Goal: Task Accomplishment & Management: Manage account settings

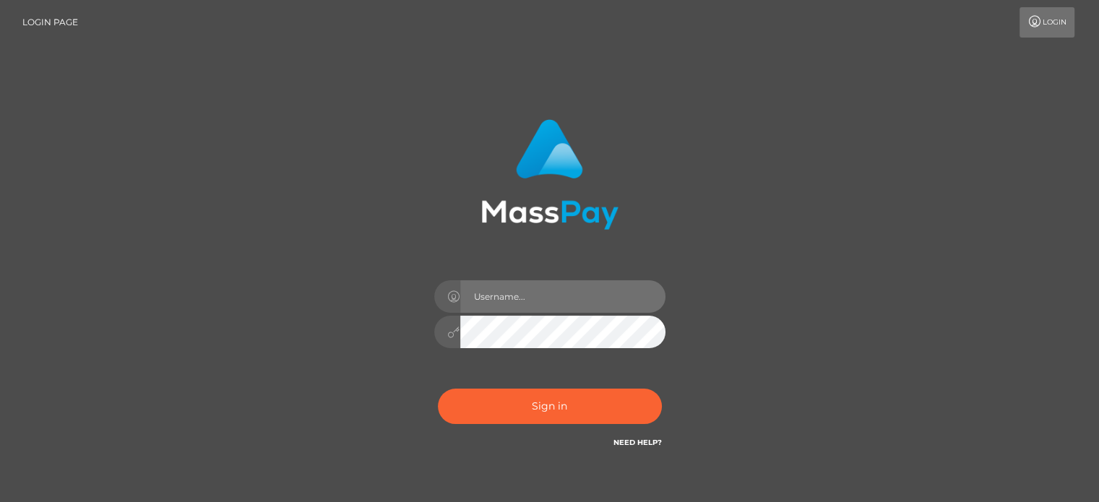
click at [512, 303] on input "text" at bounding box center [562, 296] width 205 height 33
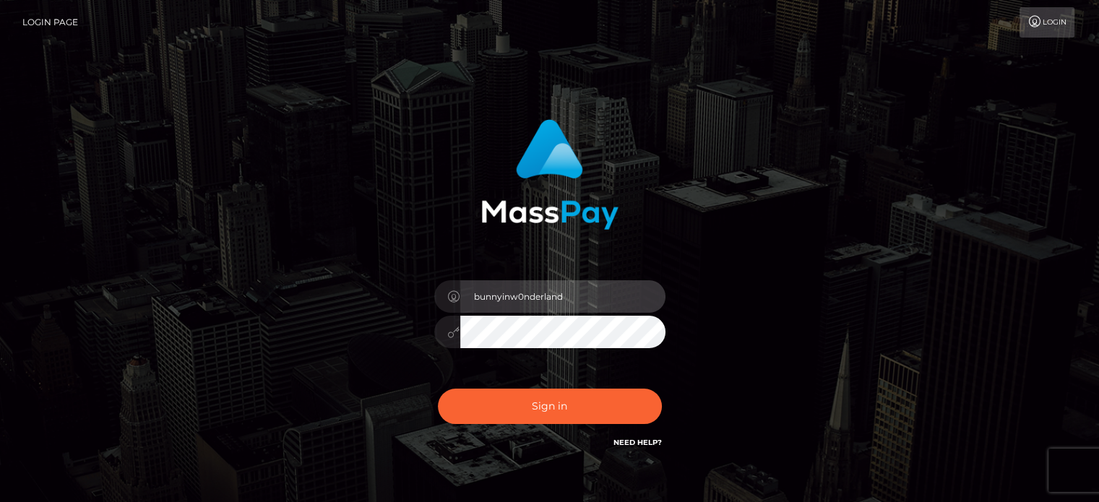
type input "[EMAIL_ADDRESS][DOMAIN_NAME]"
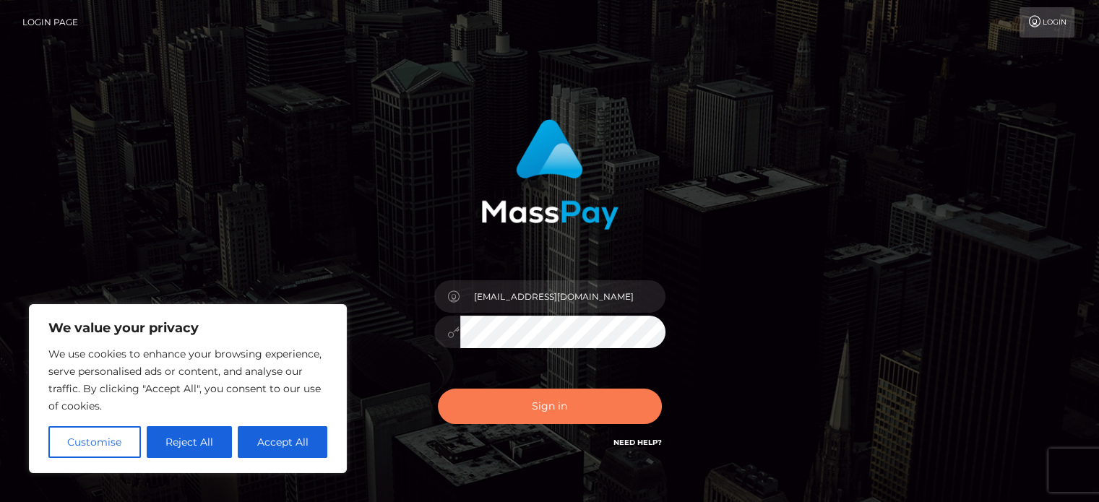
click at [548, 417] on button "Sign in" at bounding box center [550, 406] width 224 height 35
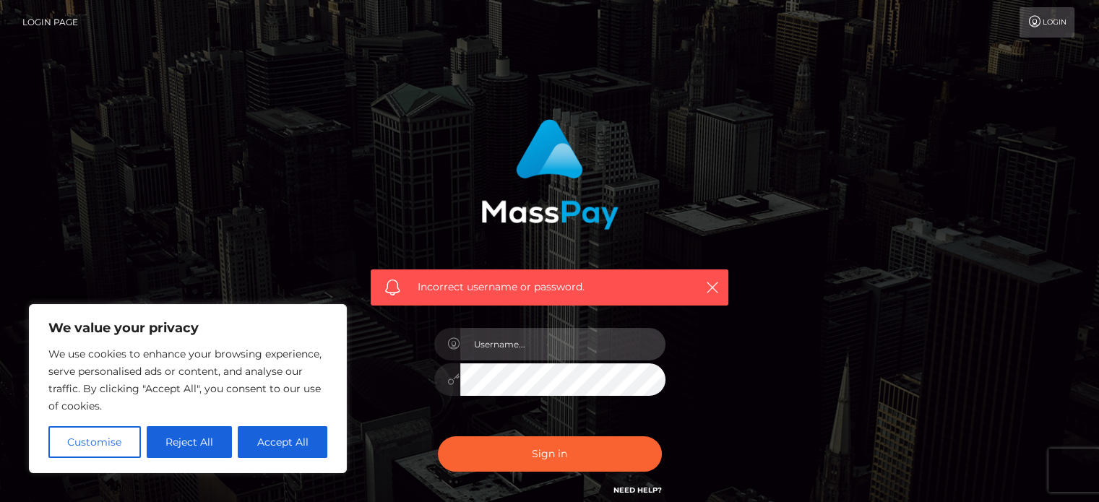
click at [568, 344] on input "text" at bounding box center [562, 344] width 205 height 33
type input "[EMAIL_ADDRESS][DOMAIN_NAME]"
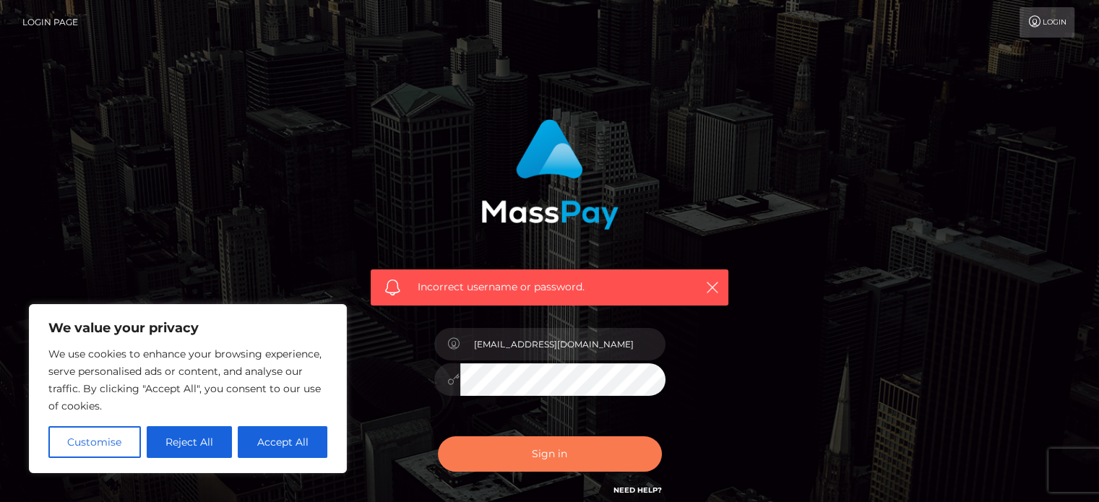
click at [514, 458] on button "Sign in" at bounding box center [550, 453] width 224 height 35
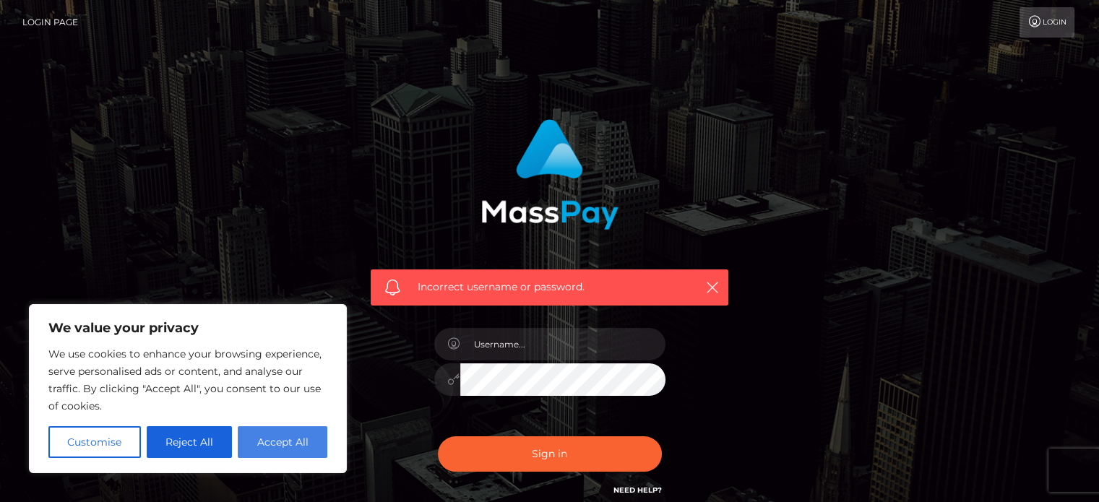
click at [306, 436] on button "Accept All" at bounding box center [283, 442] width 90 height 32
checkbox input "true"
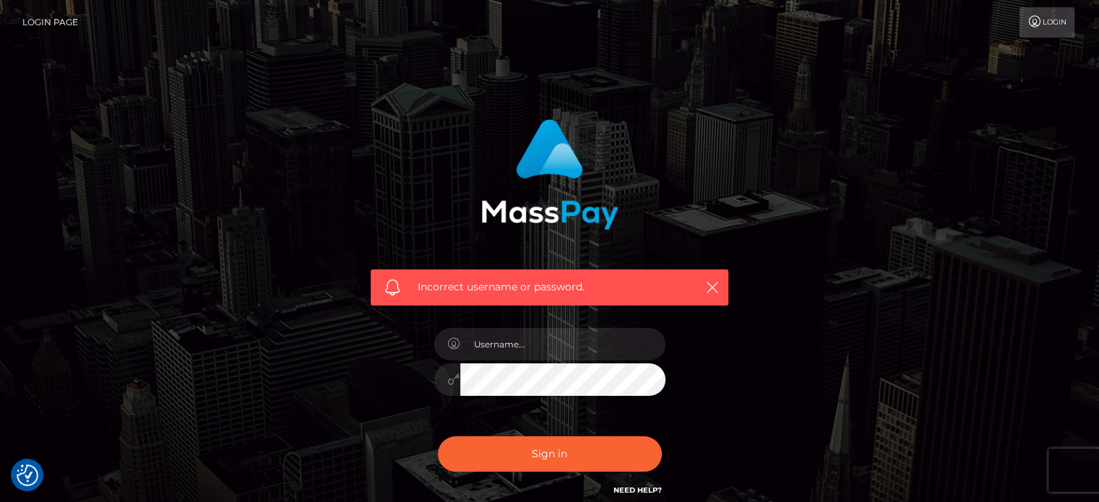
click at [789, 389] on div "Incorrect username or password." at bounding box center [549, 315] width 823 height 415
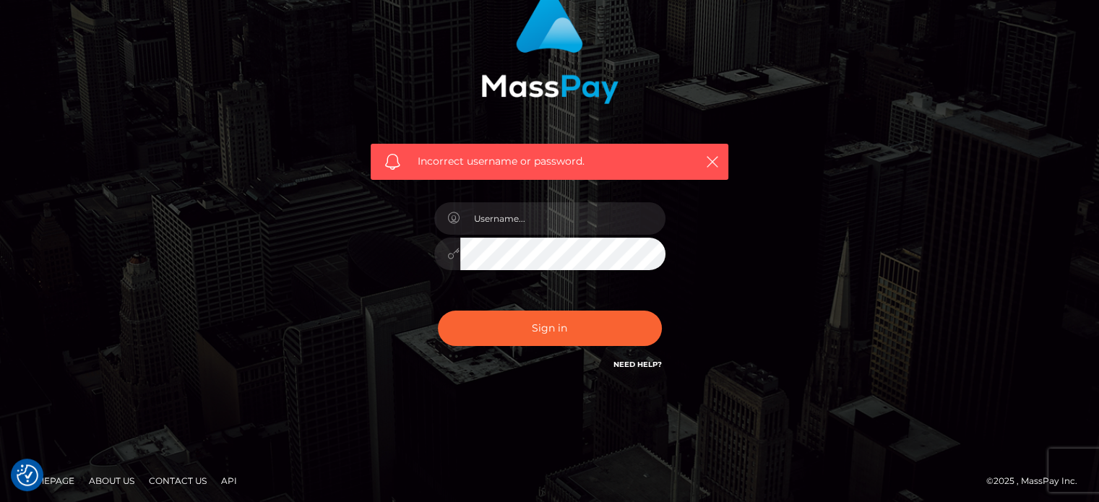
scroll to position [129, 0]
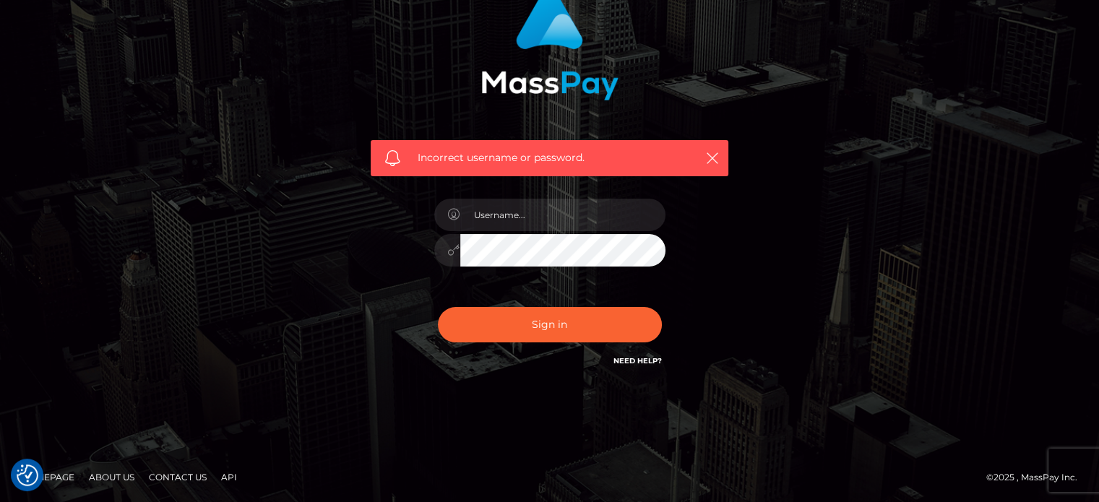
click at [650, 359] on link "Need Help?" at bounding box center [637, 360] width 48 height 9
click at [939, 207] on div "Incorrect username or password." at bounding box center [549, 186] width 823 height 415
click at [540, 212] on input "text" at bounding box center [562, 215] width 205 height 33
type input "[EMAIL_ADDRESS][DOMAIN_NAME]"
click at [642, 358] on link "Need Help?" at bounding box center [637, 360] width 48 height 9
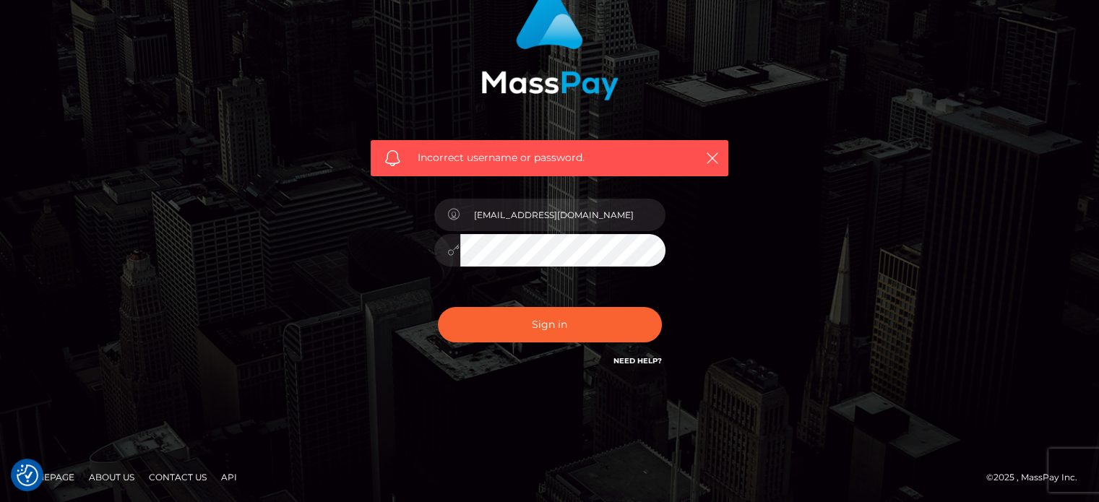
click at [644, 363] on link "Need Help?" at bounding box center [637, 360] width 48 height 9
click at [904, 91] on div "Incorrect username or password. rileymoon03@gmail.com" at bounding box center [549, 186] width 823 height 415
